Goal: Navigation & Orientation: Find specific page/section

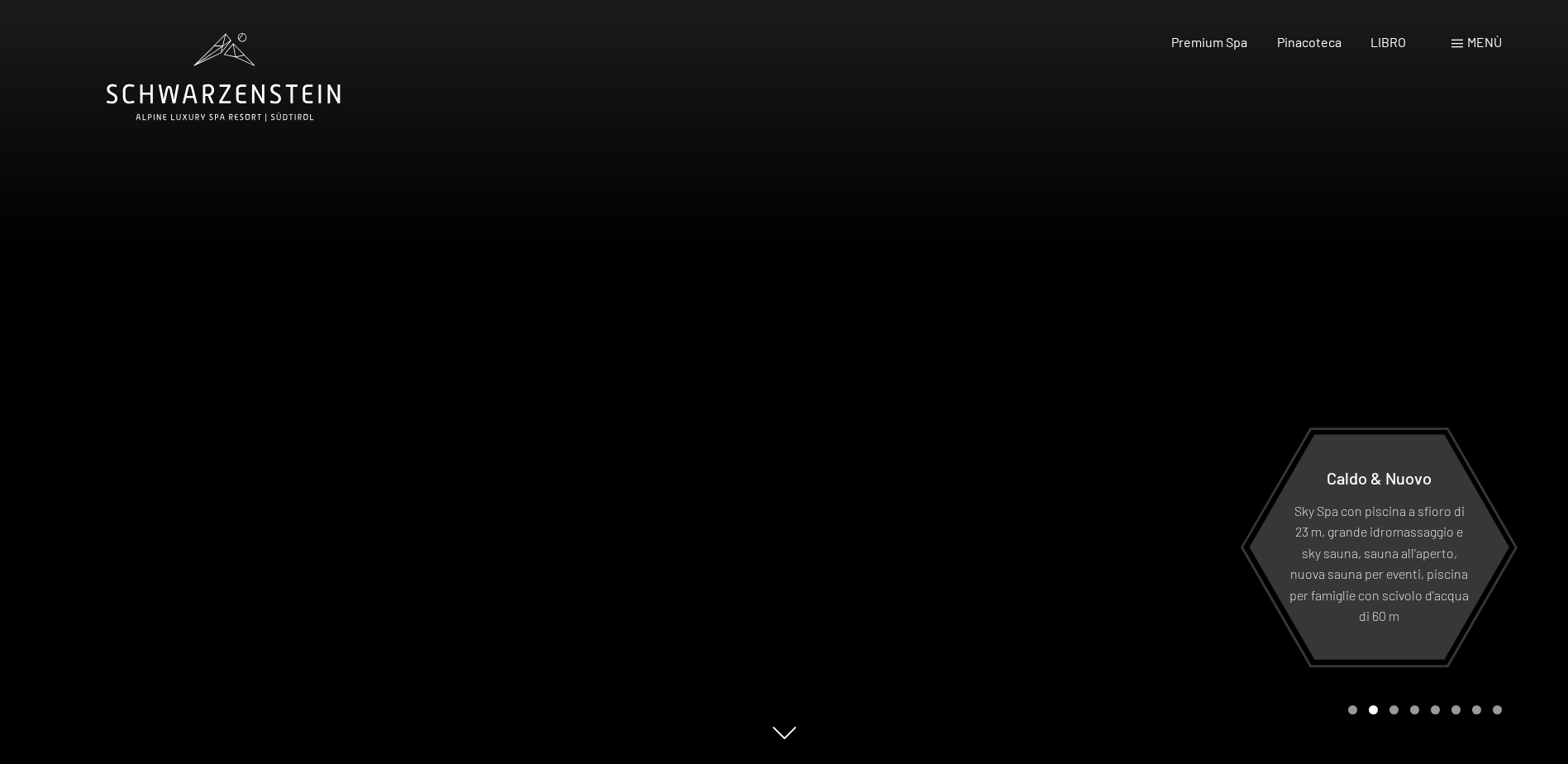
drag, startPoint x: 1499, startPoint y: 0, endPoint x: 1294, endPoint y: 108, distance: 231.7
click at [1126, 187] on div at bounding box center [1176, 382] width 784 height 764
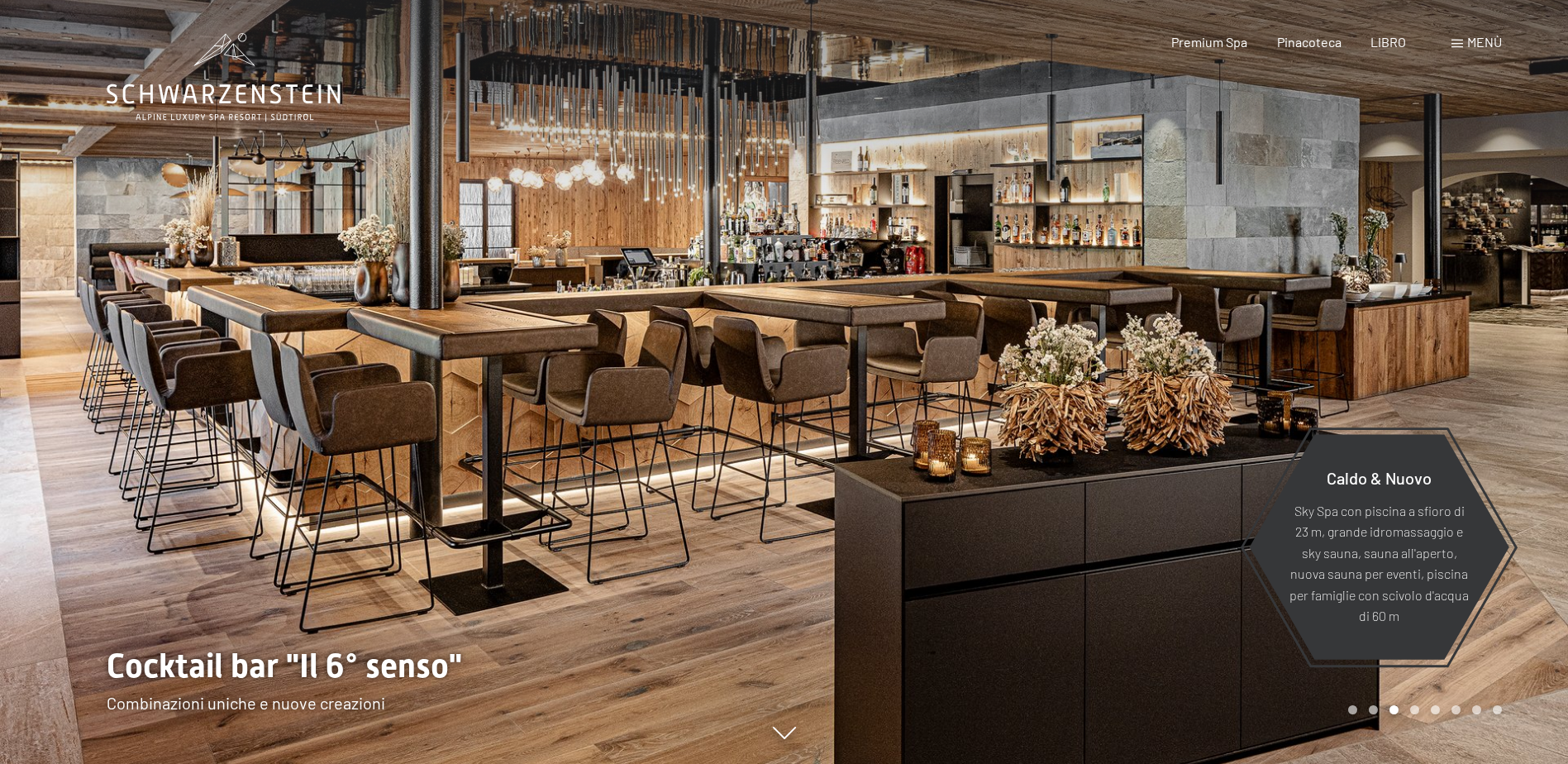
click at [1037, 337] on div at bounding box center [1176, 382] width 784 height 764
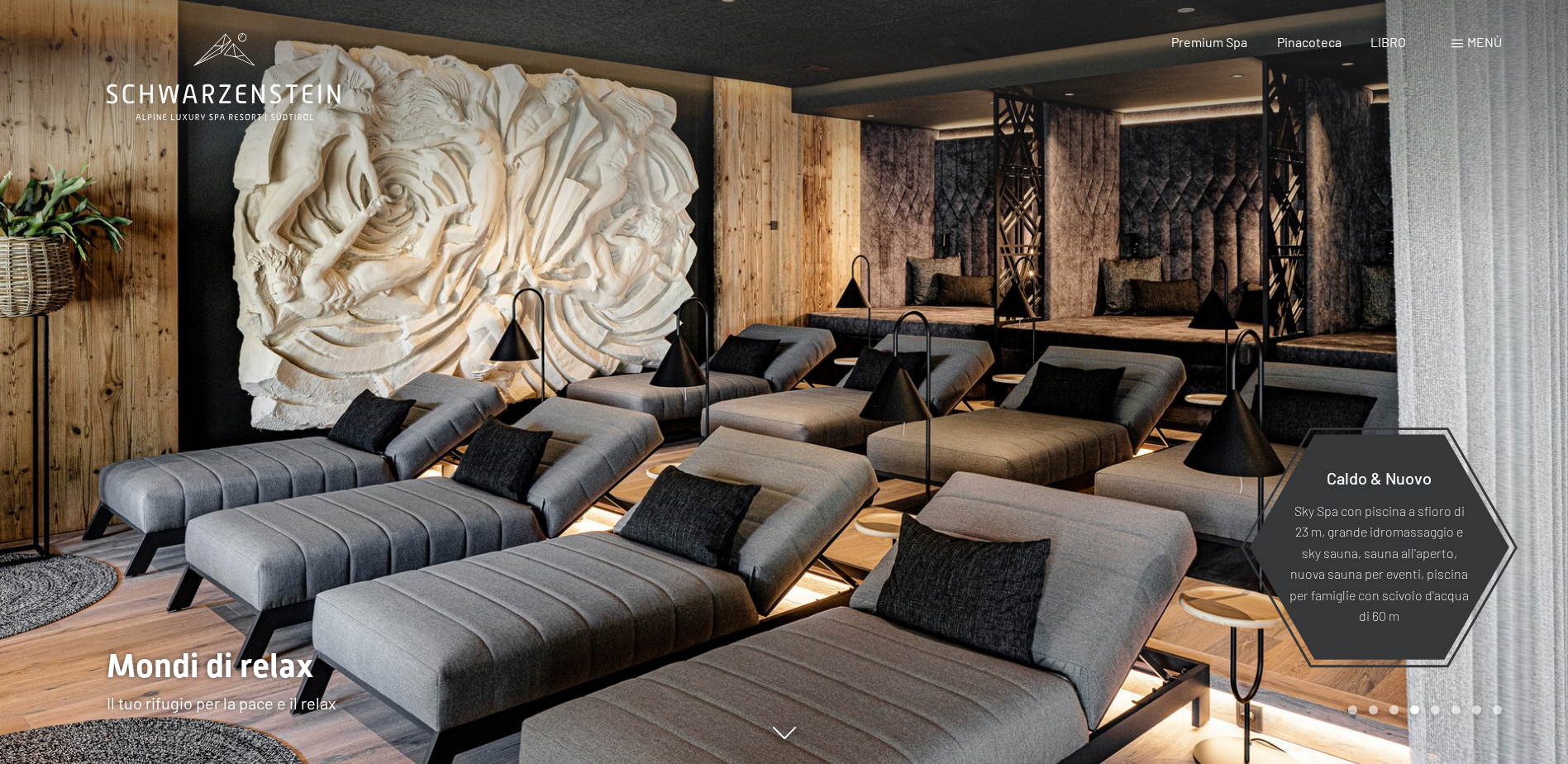
click at [1485, 45] on span "Menù" at bounding box center [1484, 41] width 35 height 16
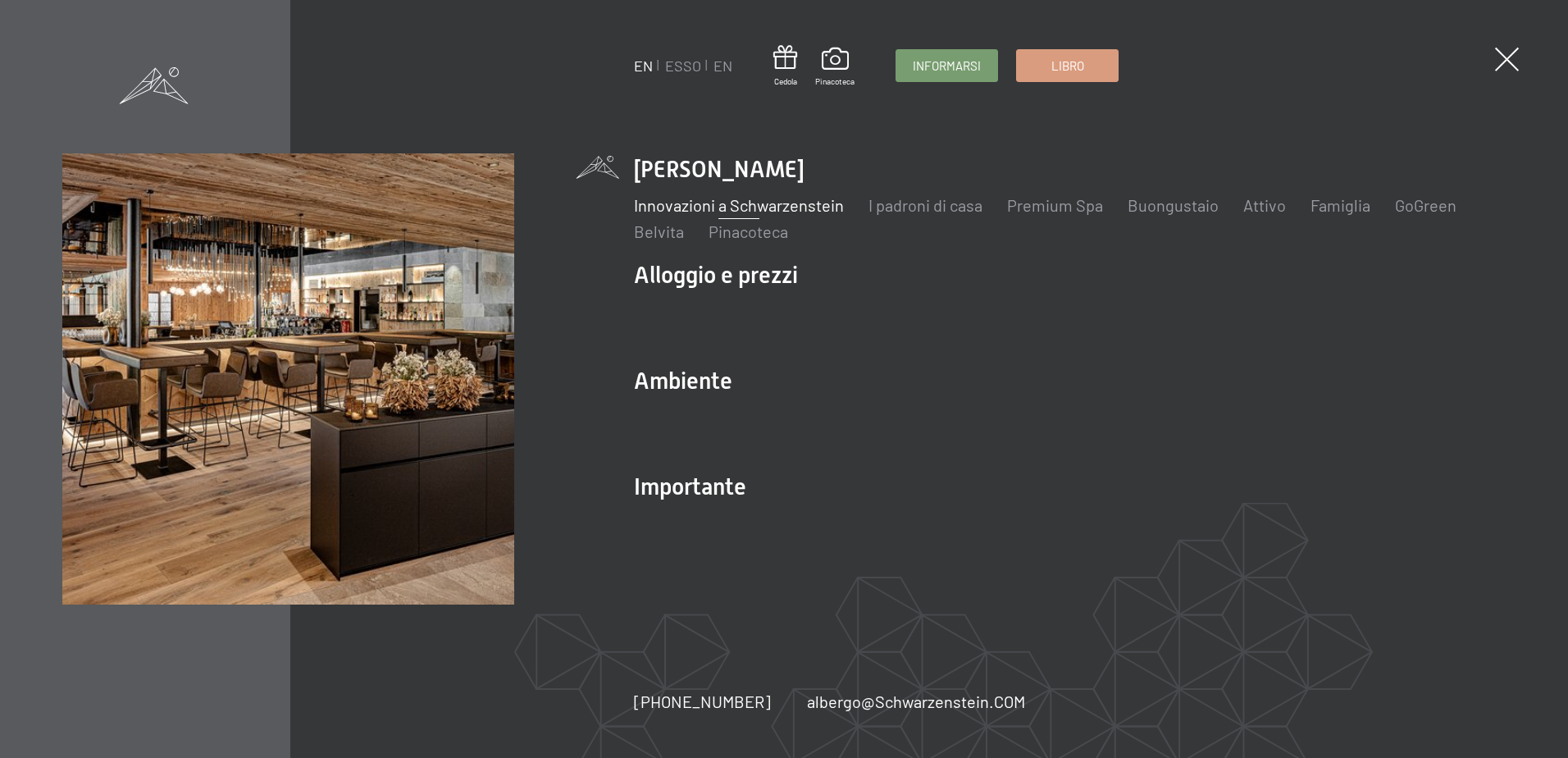
click at [694, 206] on link "Innovazioni a Schwarzenstein" at bounding box center [739, 204] width 210 height 19
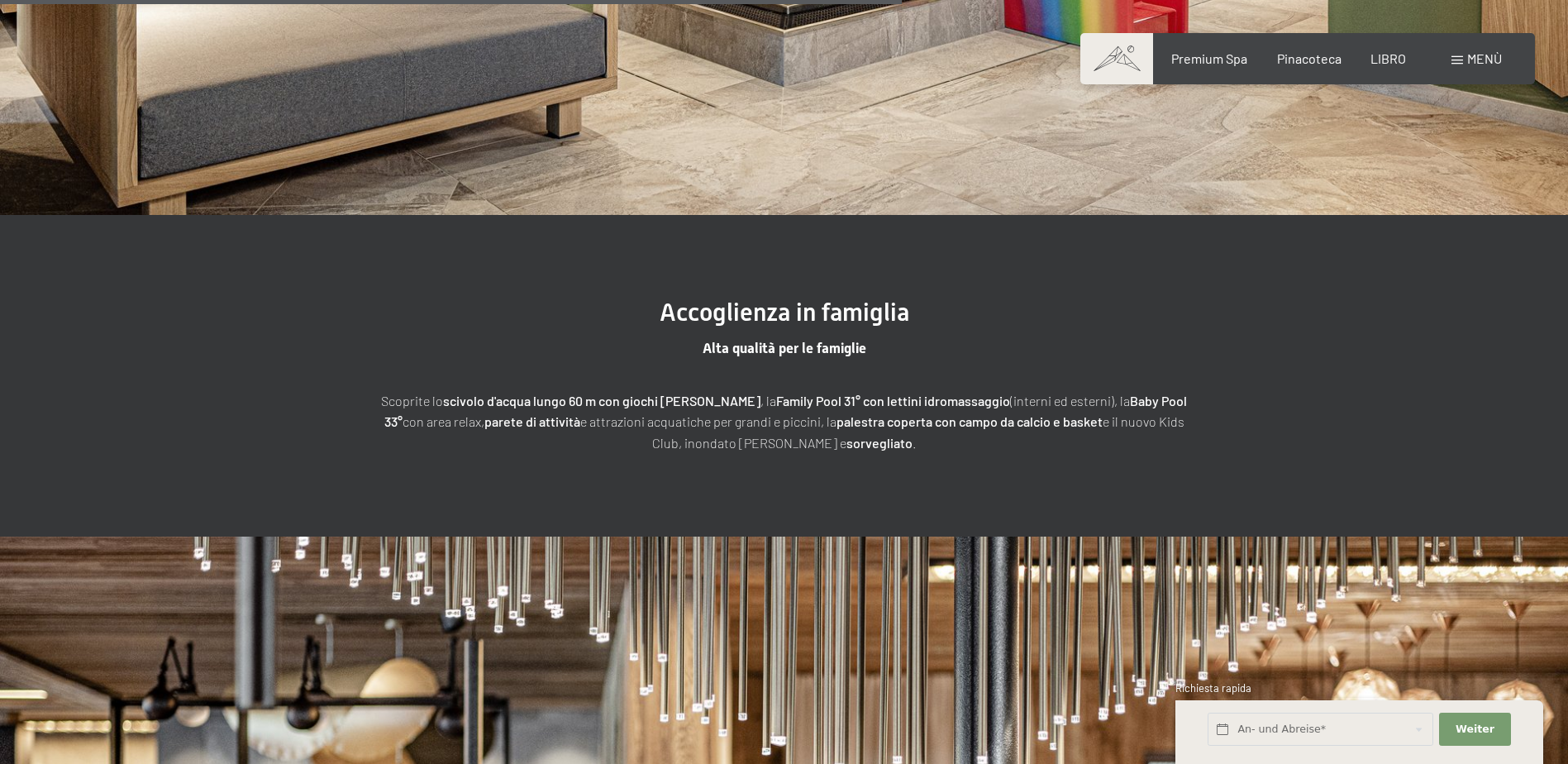
scroll to position [3967, 0]
